Goal: Transaction & Acquisition: Subscribe to service/newsletter

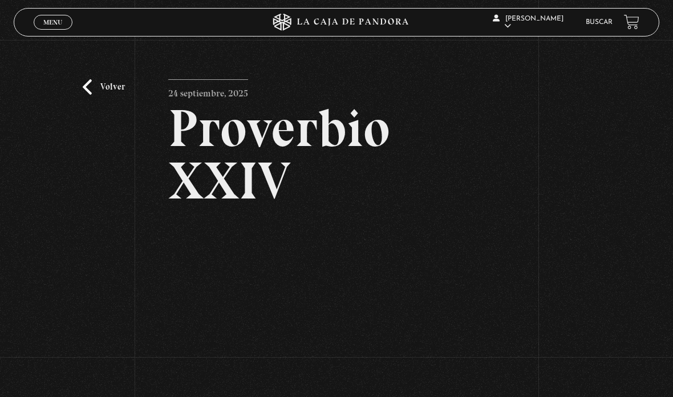
scroll to position [99, 0]
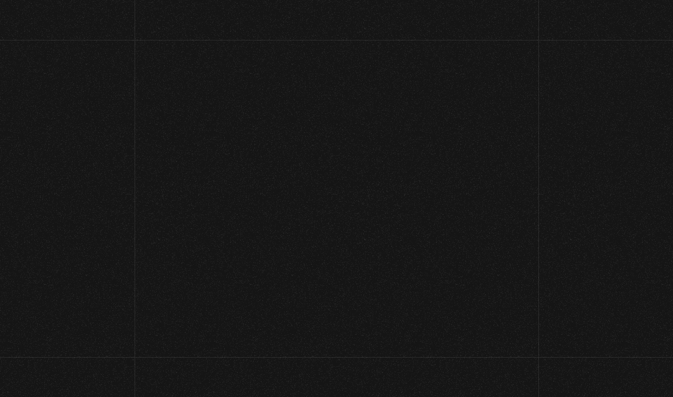
scroll to position [99, 0]
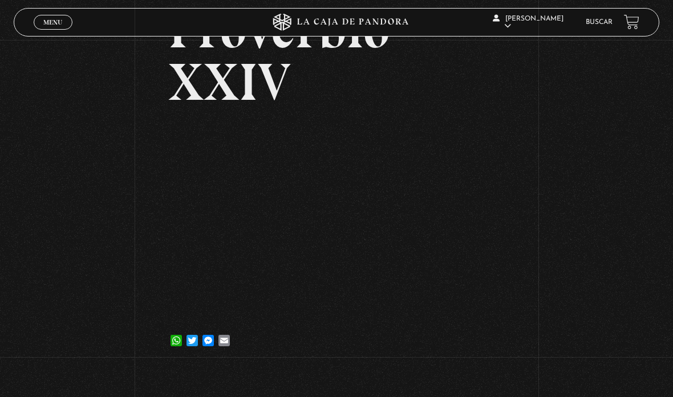
click at [56, 24] on span "Menu" at bounding box center [52, 22] width 19 height 7
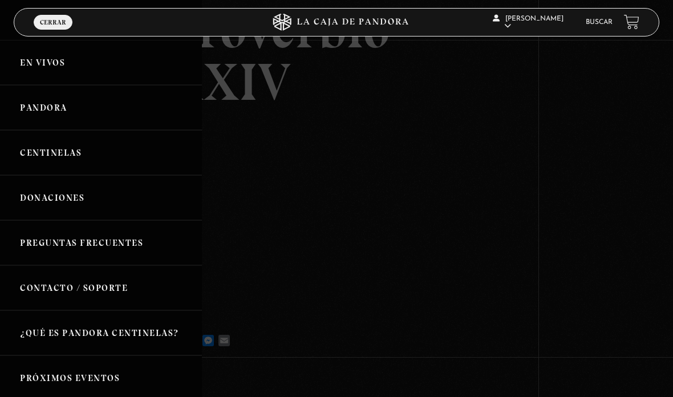
click at [59, 156] on link "Centinelas" at bounding box center [101, 152] width 202 height 45
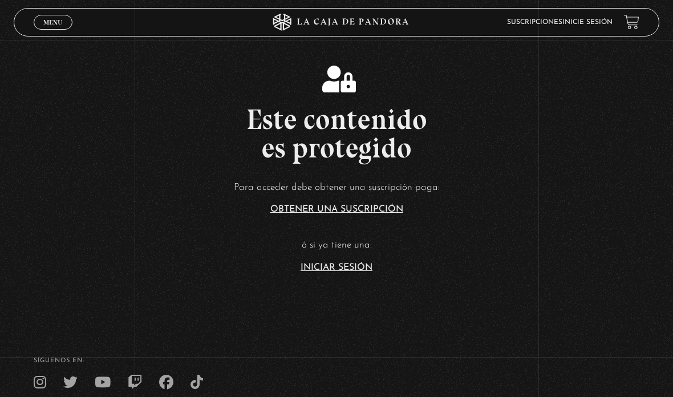
click at [320, 272] on article "Para acceder debe obtener una suscripción paga: Obtener una suscripción ó si ya…" at bounding box center [336, 225] width 673 height 93
click at [335, 272] on article "Para acceder debe obtener una suscripción paga: Obtener una suscripción ó si ya…" at bounding box center [336, 225] width 673 height 93
click at [348, 272] on link "Iniciar Sesión" at bounding box center [337, 267] width 72 height 9
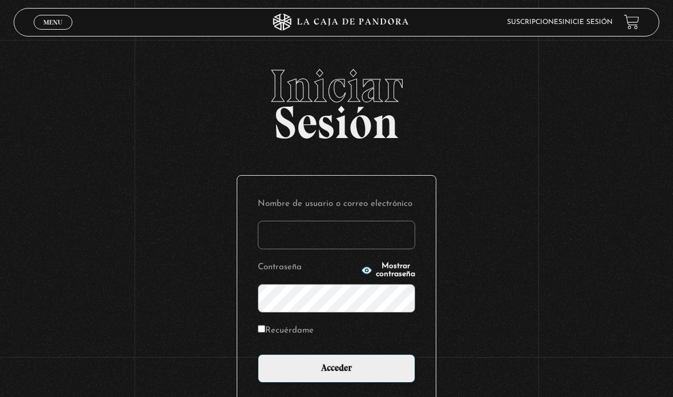
type input "[EMAIL_ADDRESS][DOMAIN_NAME]"
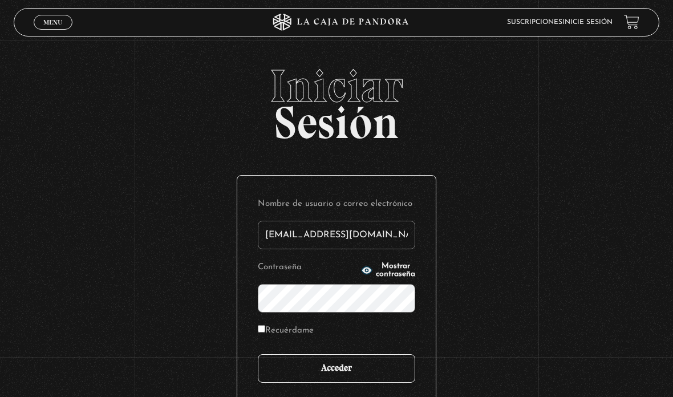
click at [366, 382] on input "Acceder" at bounding box center [336, 368] width 157 height 29
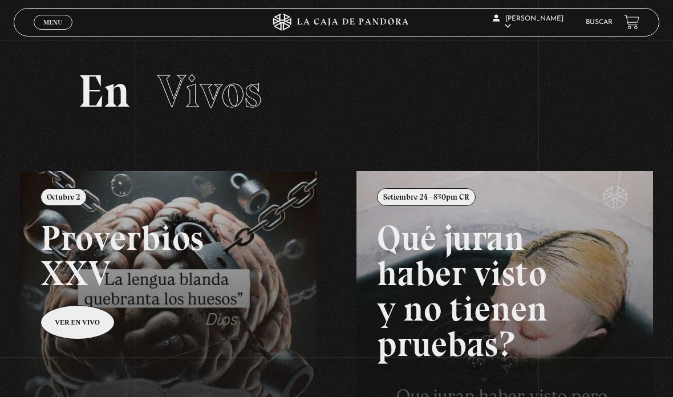
click at [75, 326] on link at bounding box center [356, 369] width 673 height 397
